Goal: Browse casually

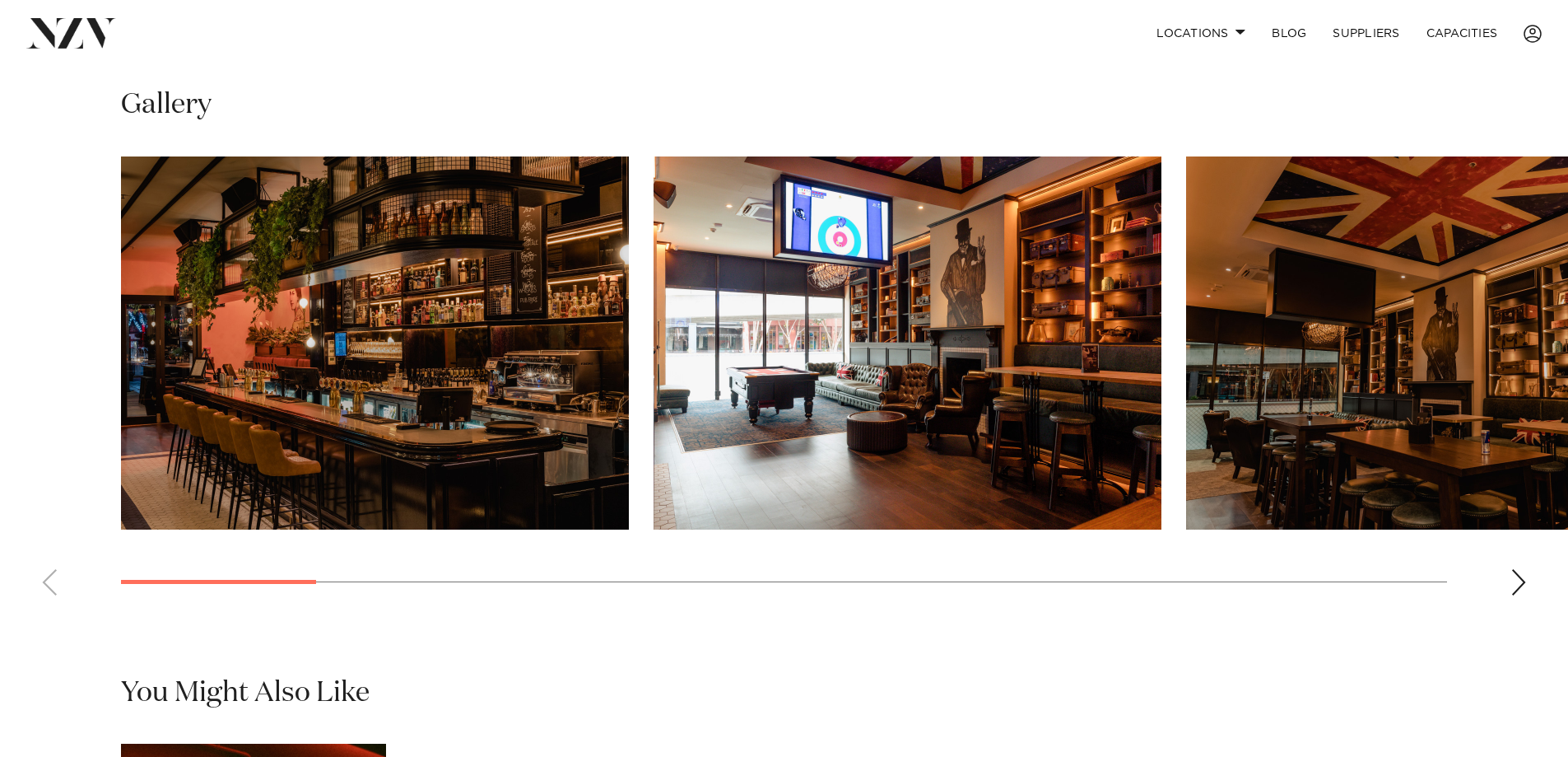
scroll to position [1153, 0]
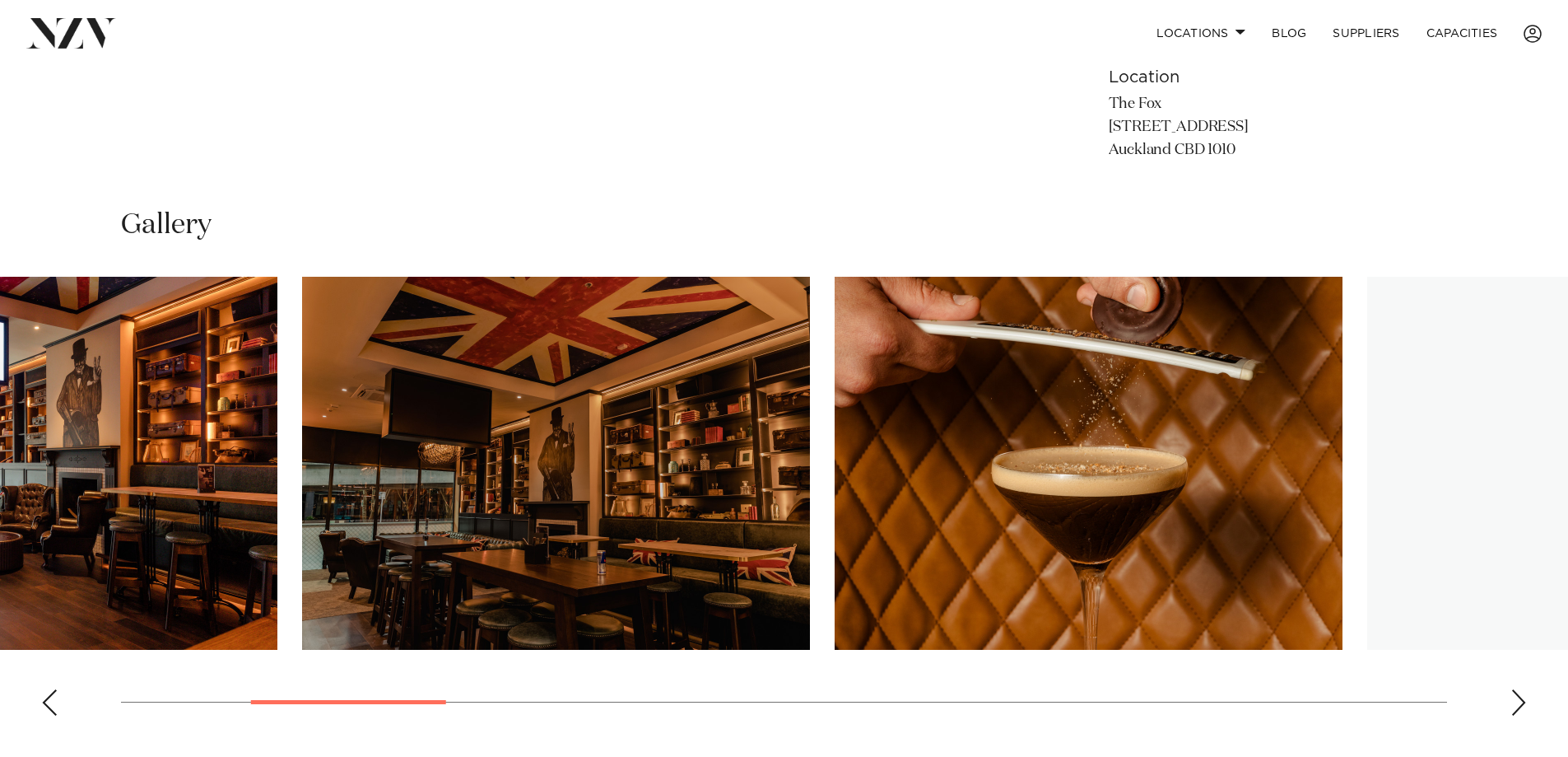
click at [0, 0] on slot at bounding box center [0, 0] width 0 height 0
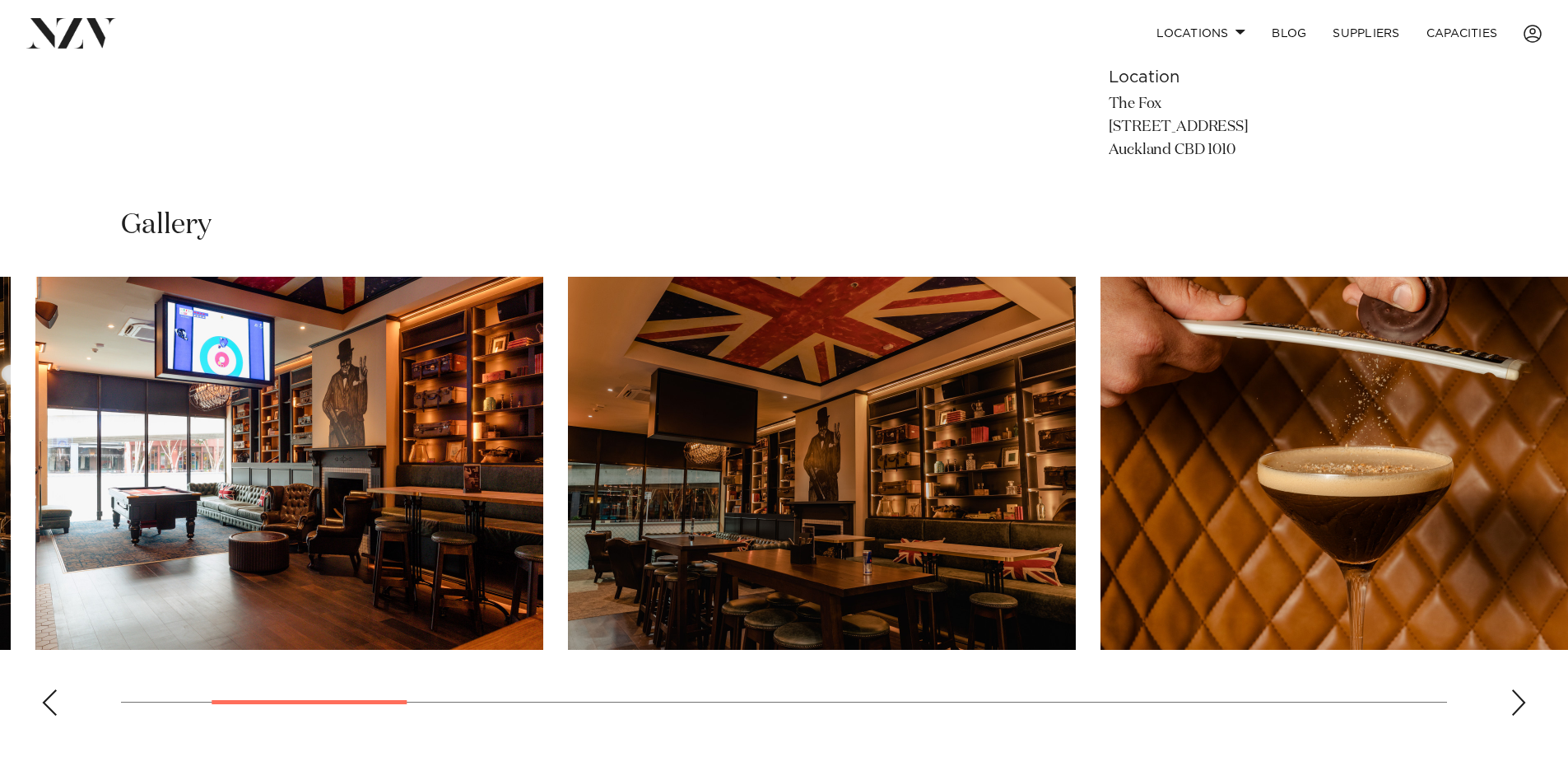
click at [64, 458] on div at bounding box center [166, 463] width 1326 height 374
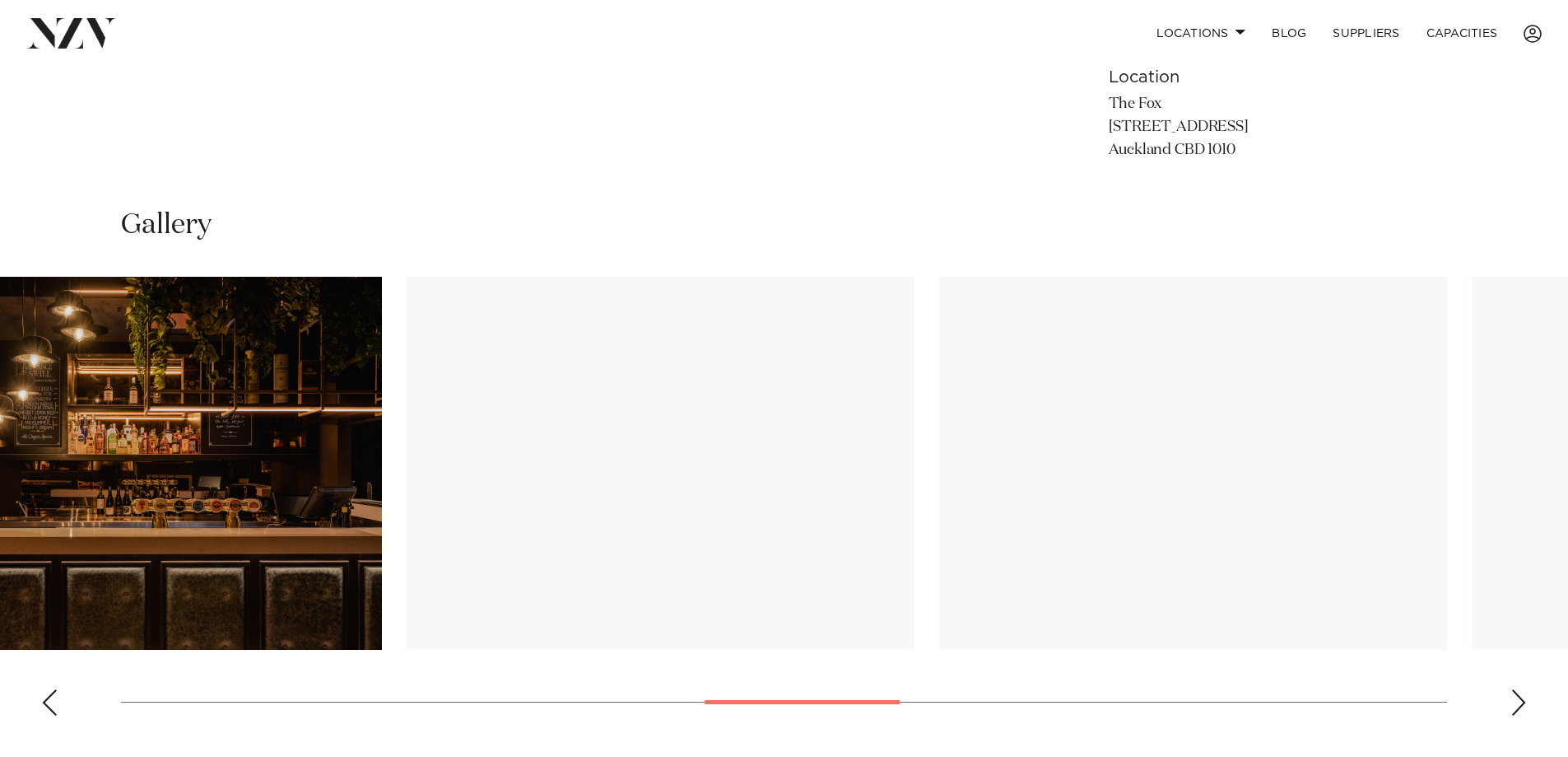
click at [245, 468] on img "8 / 17" at bounding box center [128, 463] width 508 height 374
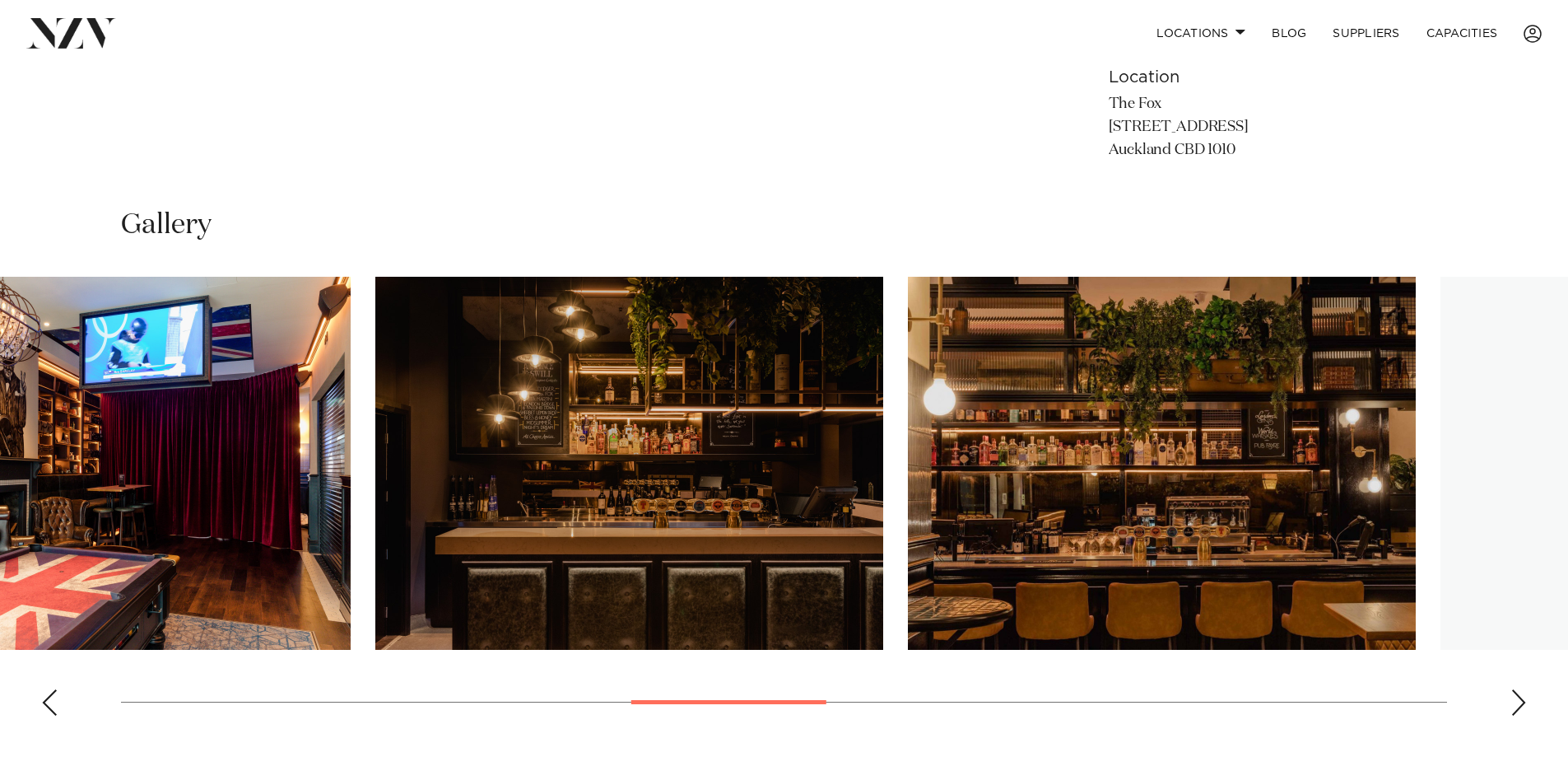
click at [375, 459] on img "8 / 17" at bounding box center [629, 463] width 508 height 374
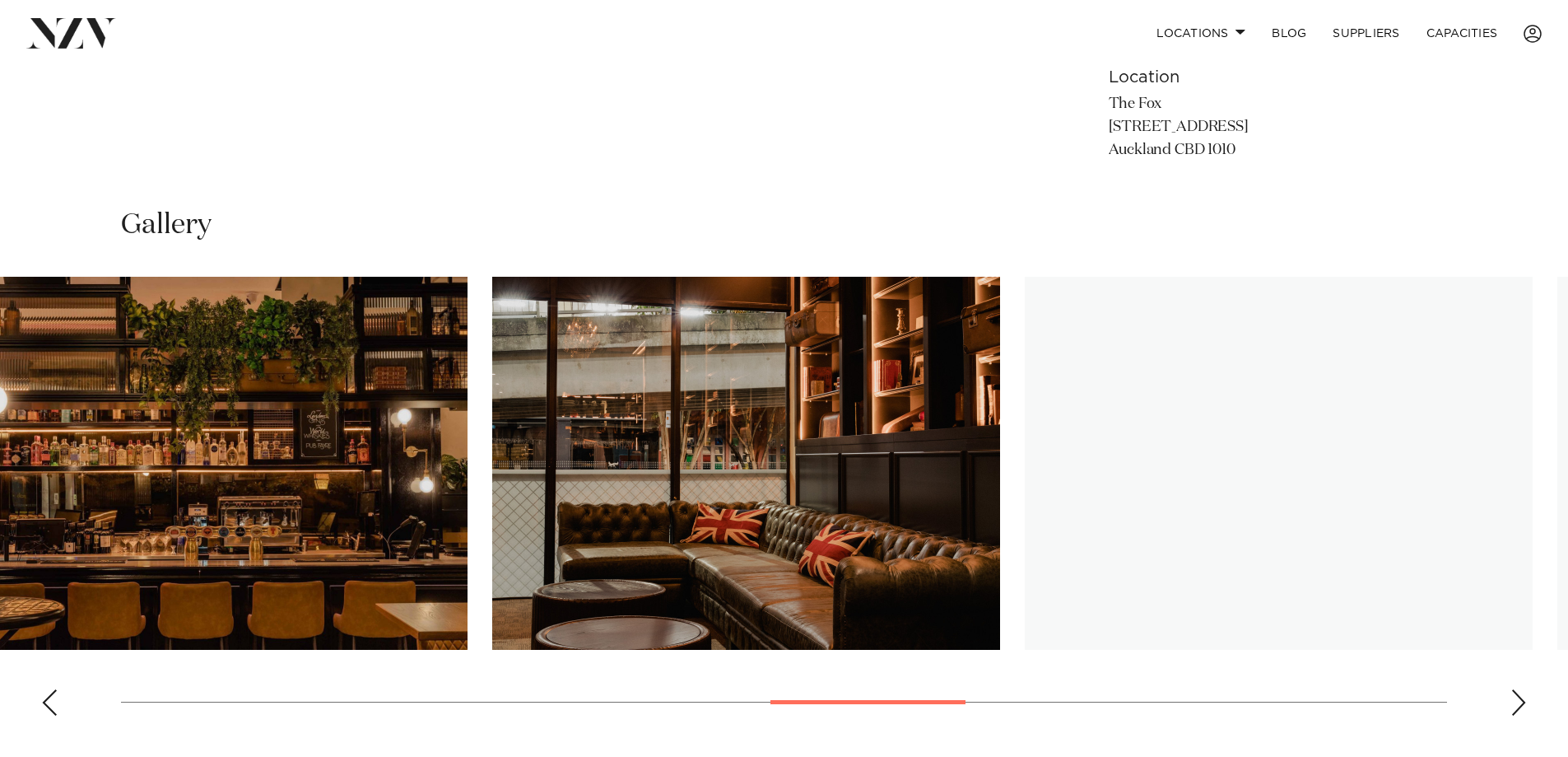
click at [73, 397] on img "9 / 17" at bounding box center [214, 463] width 508 height 374
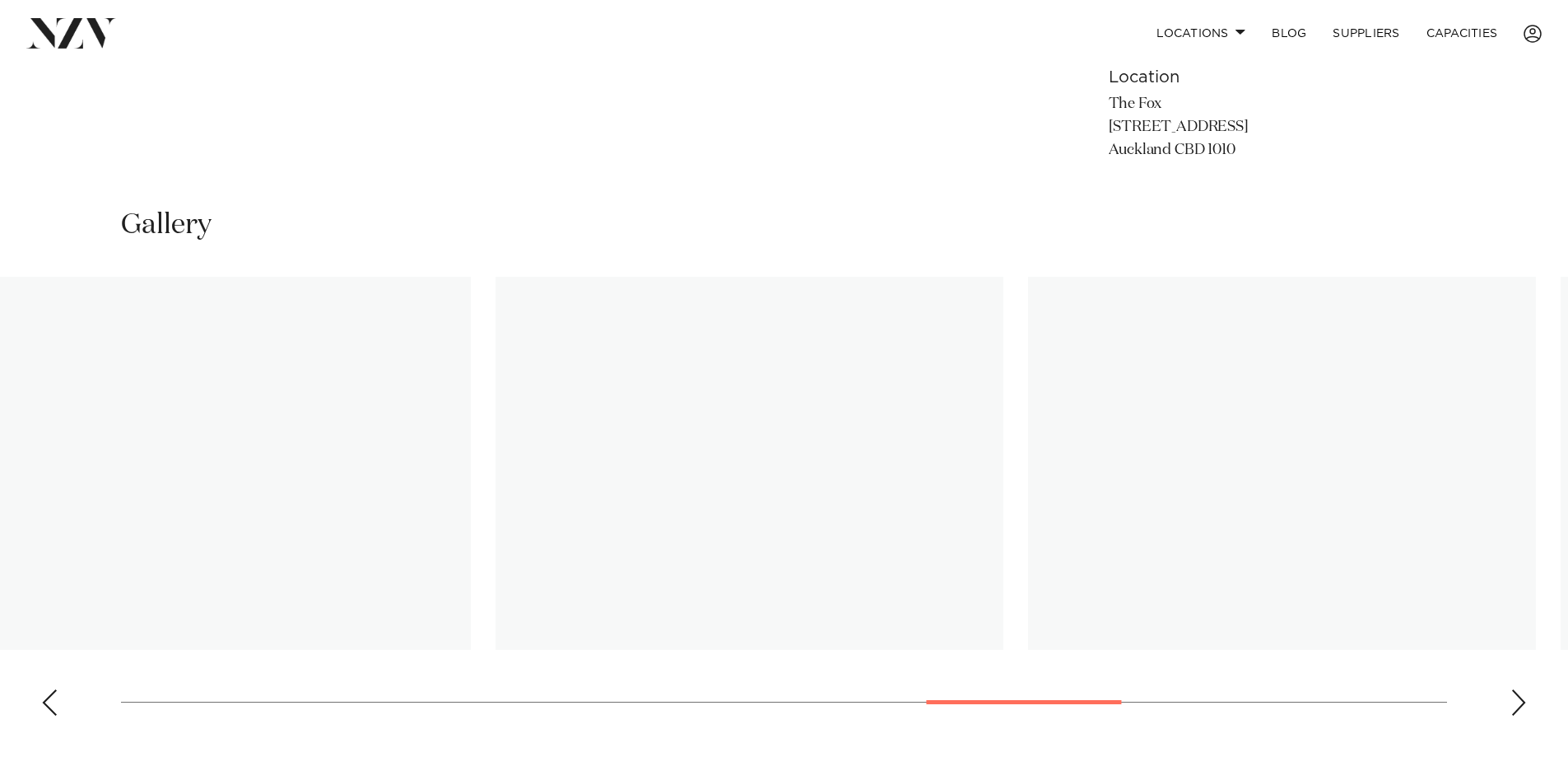
click at [193, 395] on img "11 / 17" at bounding box center [217, 463] width 508 height 374
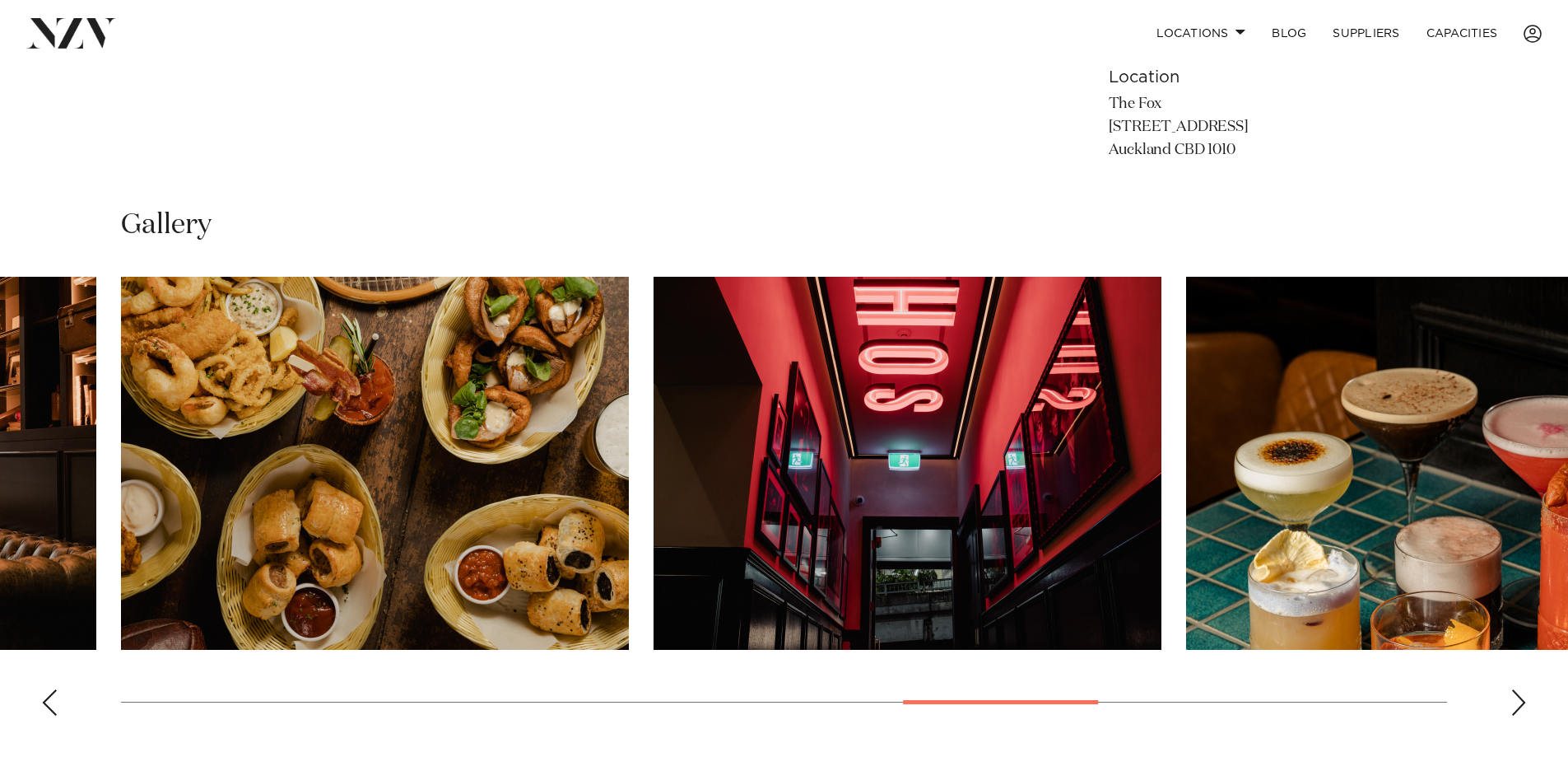
click at [654, 420] on img "12 / 17" at bounding box center [907, 463] width 508 height 374
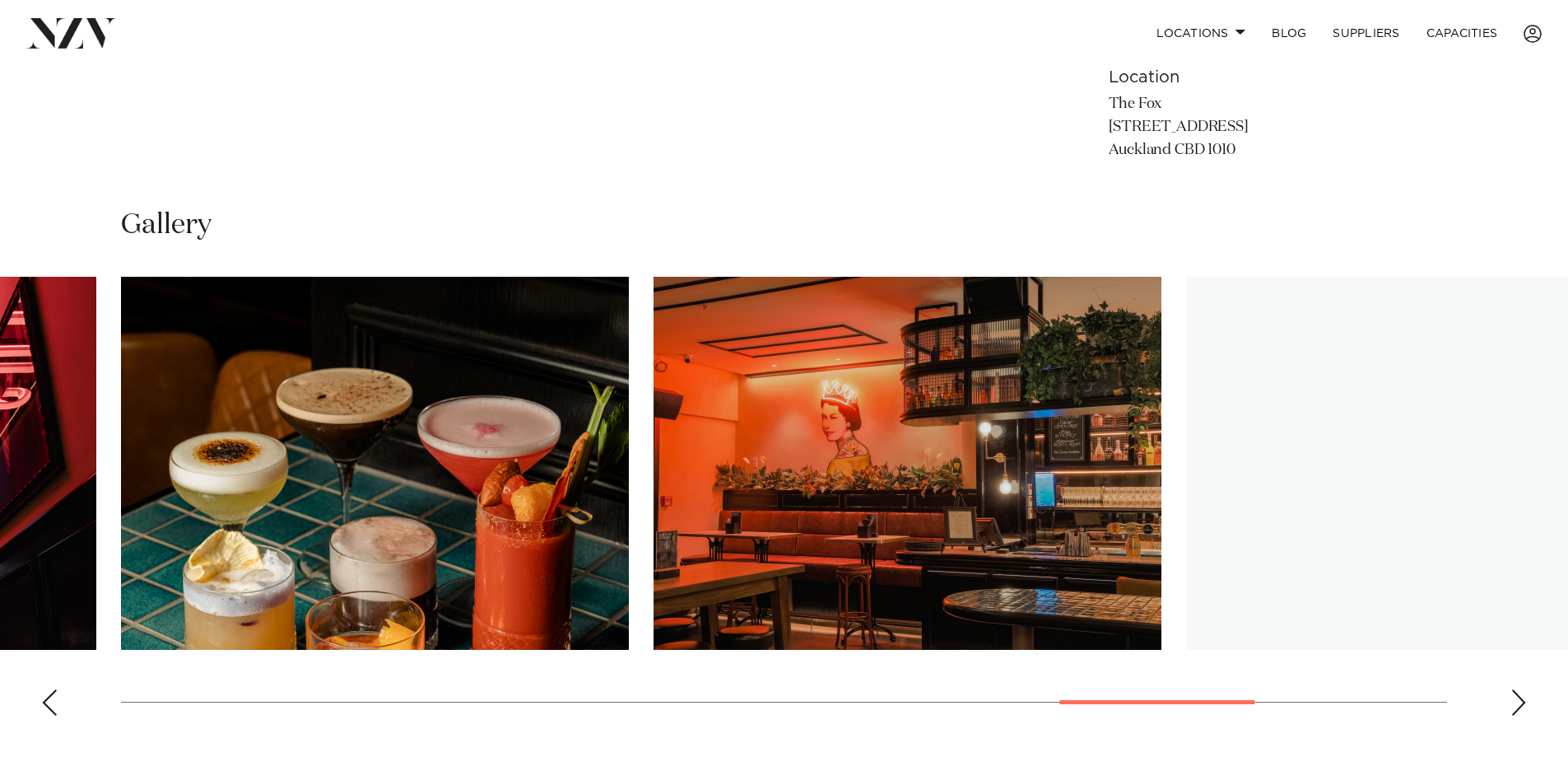
click at [654, 435] on img "14 / 17" at bounding box center [907, 463] width 508 height 374
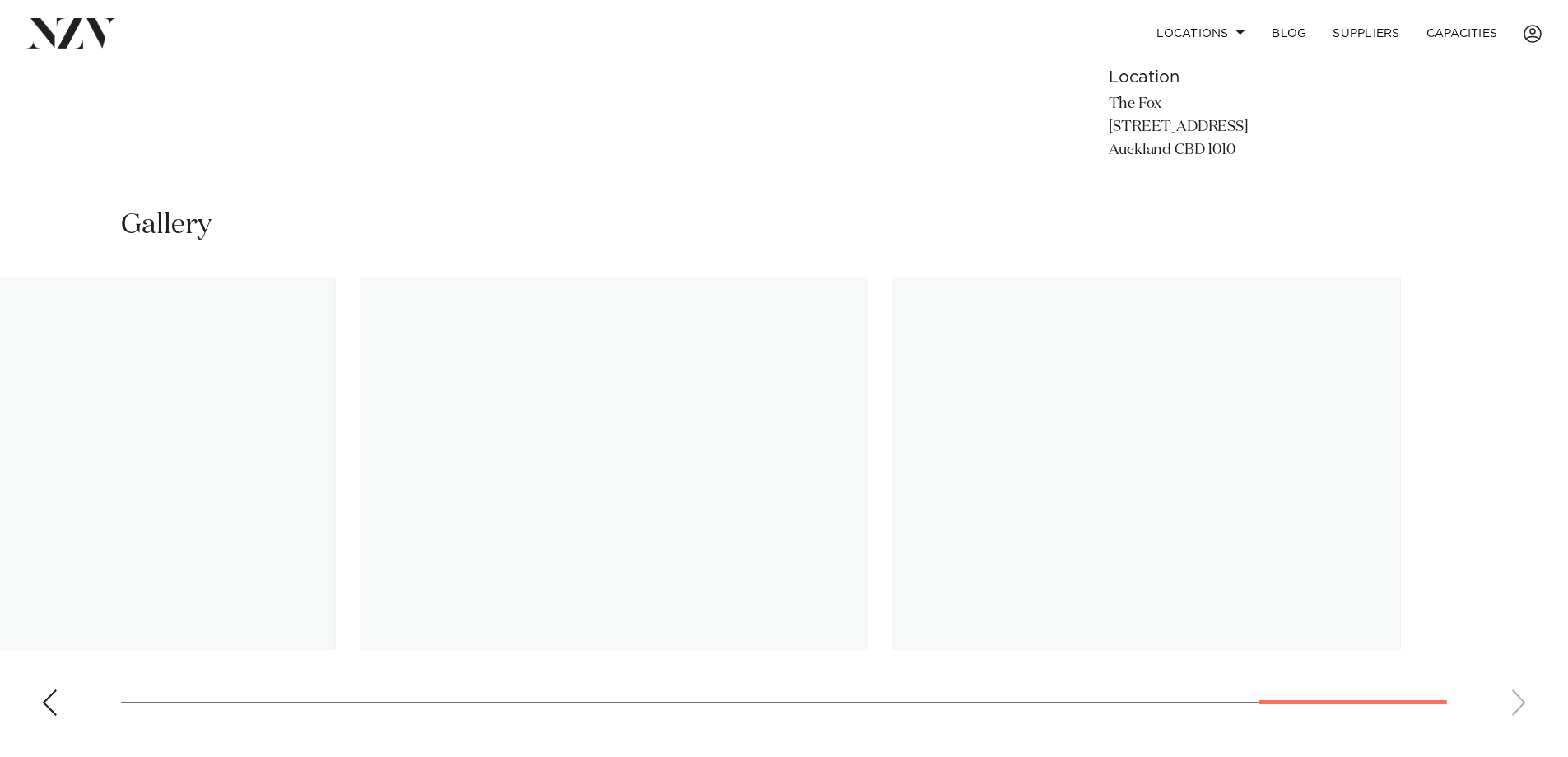
click at [365, 459] on img "16 / 17" at bounding box center [614, 463] width 508 height 374
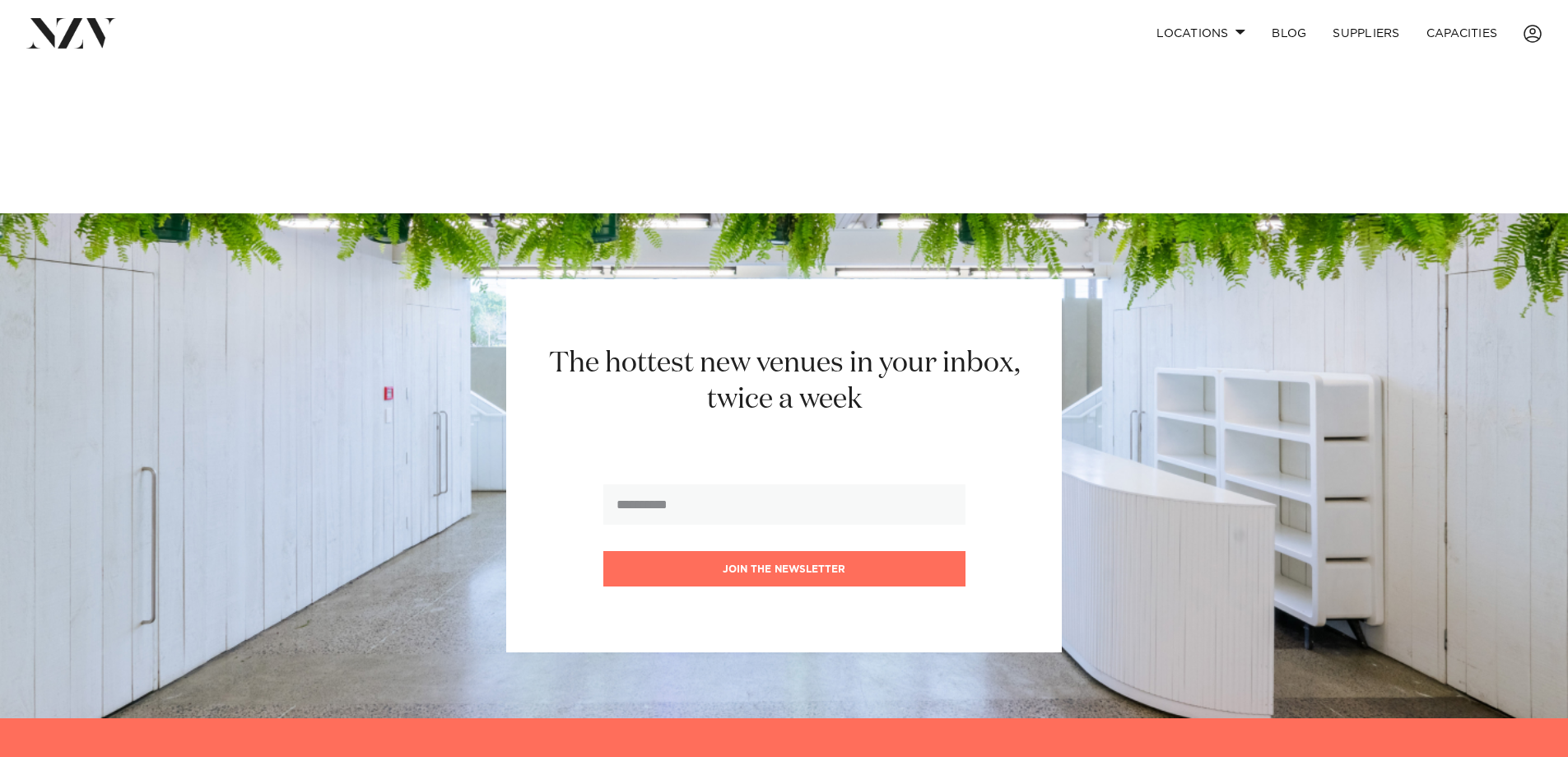
scroll to position [3014, 0]
